Goal: Task Accomplishment & Management: Use online tool/utility

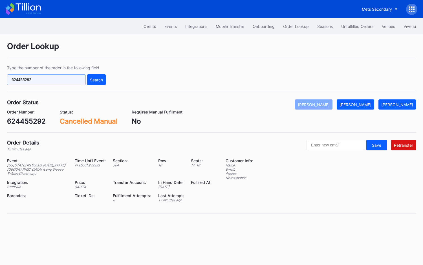
click at [36, 80] on input "624455292" at bounding box center [46, 79] width 79 height 11
paste input "342360"
type input "624342360"
click at [95, 79] on div "Search" at bounding box center [96, 80] width 13 height 5
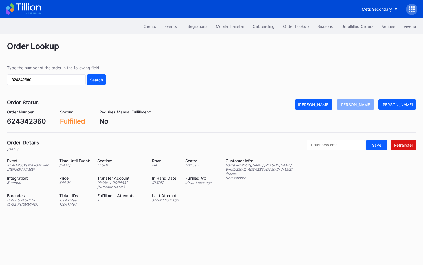
click at [122, 181] on div "epcbaseball3@eventdynamic.com" at bounding box center [121, 185] width 48 height 8
copy div "epcbaseball3@eventdynamic.com"
click at [25, 122] on div "624342360" at bounding box center [26, 121] width 39 height 8
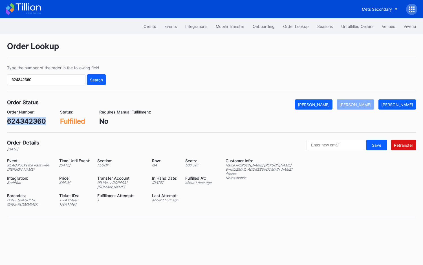
click at [25, 122] on div "624342360" at bounding box center [26, 121] width 39 height 8
copy div "624342360"
click at [363, 24] on div "Unfulfilled Orders" at bounding box center [357, 26] width 32 height 5
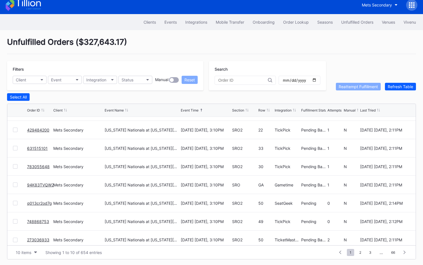
scroll to position [54, 0]
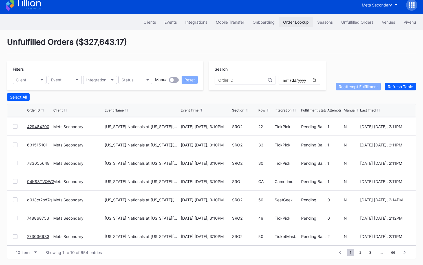
click at [297, 22] on div "Order Lookup" at bounding box center [296, 22] width 26 height 5
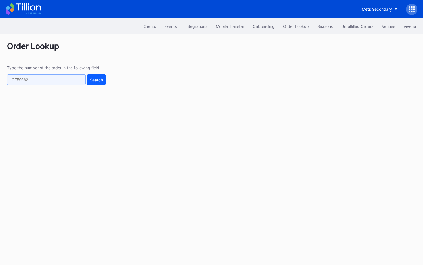
click at [68, 84] on input "text" at bounding box center [46, 79] width 79 height 11
paste input "75704570"
type input "75704570"
click at [97, 81] on div "Search" at bounding box center [96, 80] width 13 height 5
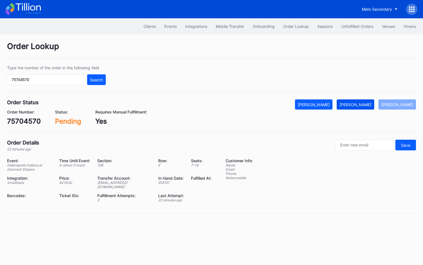
click at [364, 103] on div "[PERSON_NAME]" at bounding box center [355, 104] width 32 height 5
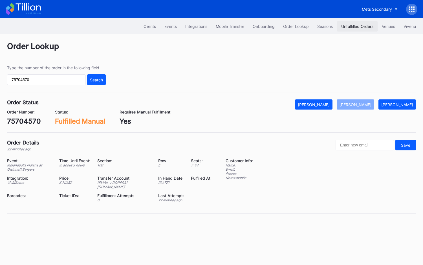
click at [355, 29] on button "Unfulfilled Orders" at bounding box center [357, 26] width 41 height 10
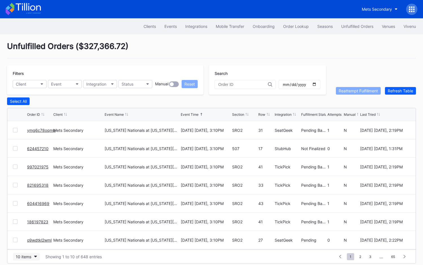
click at [35, 255] on button "10 items" at bounding box center [26, 257] width 27 height 8
click at [32, 222] on div "50 items" at bounding box center [25, 220] width 16 height 5
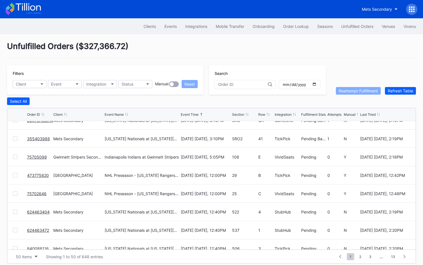
scroll to position [595, 0]
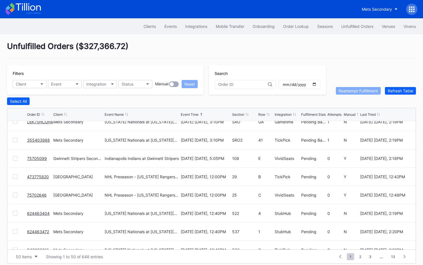
click at [37, 157] on link "75705099" at bounding box center [37, 158] width 20 height 5
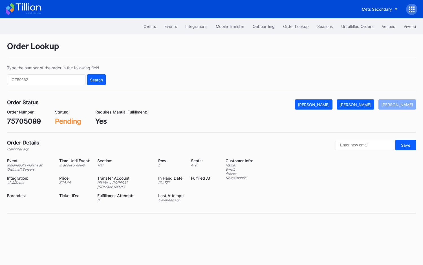
click at [27, 118] on div "75705099" at bounding box center [24, 121] width 34 height 8
copy div "75705099"
click at [357, 102] on div "[PERSON_NAME]" at bounding box center [355, 104] width 32 height 5
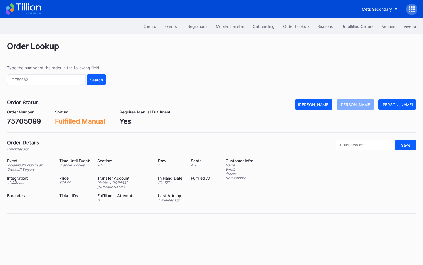
click at [358, 20] on div "Clients Events Integrations Mobile Transfer Onboarding Order Lookup Seasons Unf…" at bounding box center [211, 26] width 423 height 16
click at [357, 23] on button "Unfulfilled Orders" at bounding box center [357, 26] width 41 height 10
